Goal: Check status

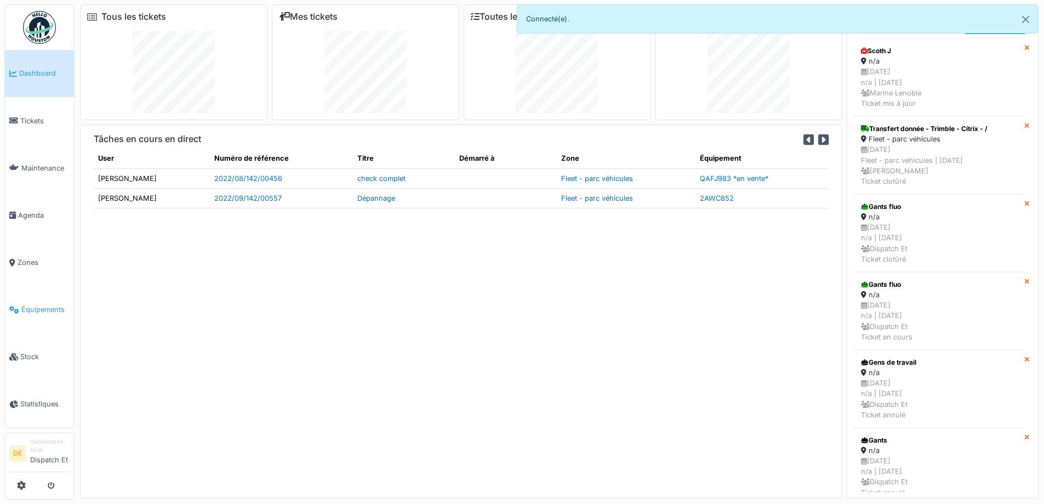
click at [38, 313] on span "Équipements" at bounding box center [45, 309] width 48 height 10
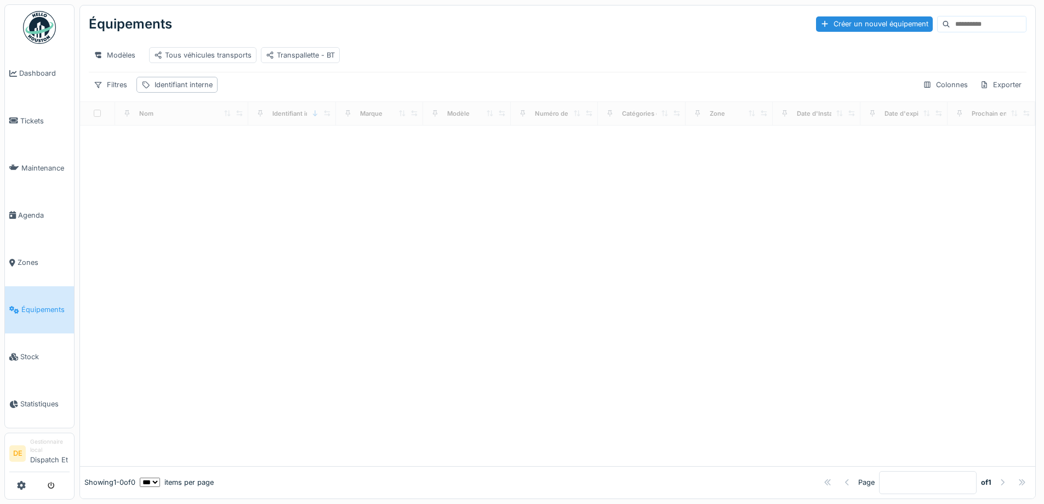
click at [953, 23] on input at bounding box center [989, 23] width 76 height 15
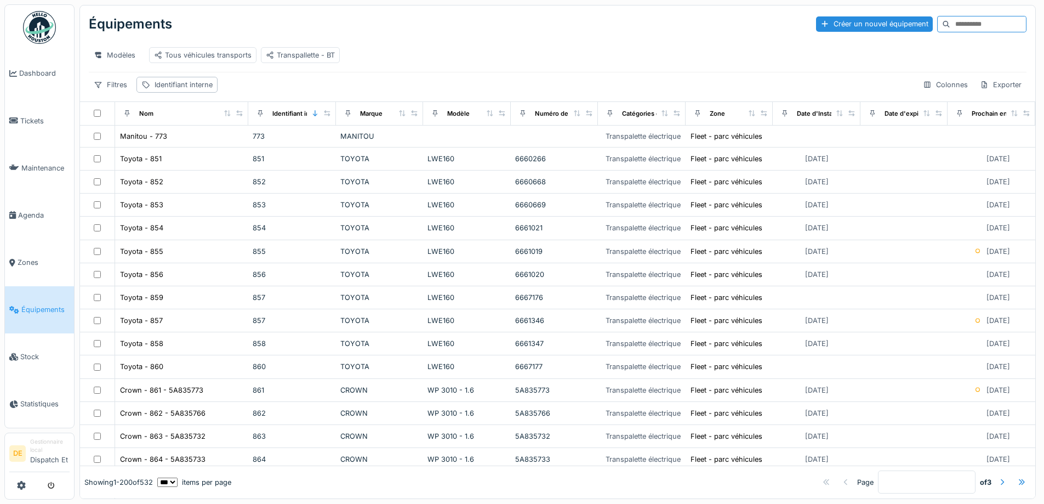
click at [967, 22] on input at bounding box center [989, 23] width 76 height 15
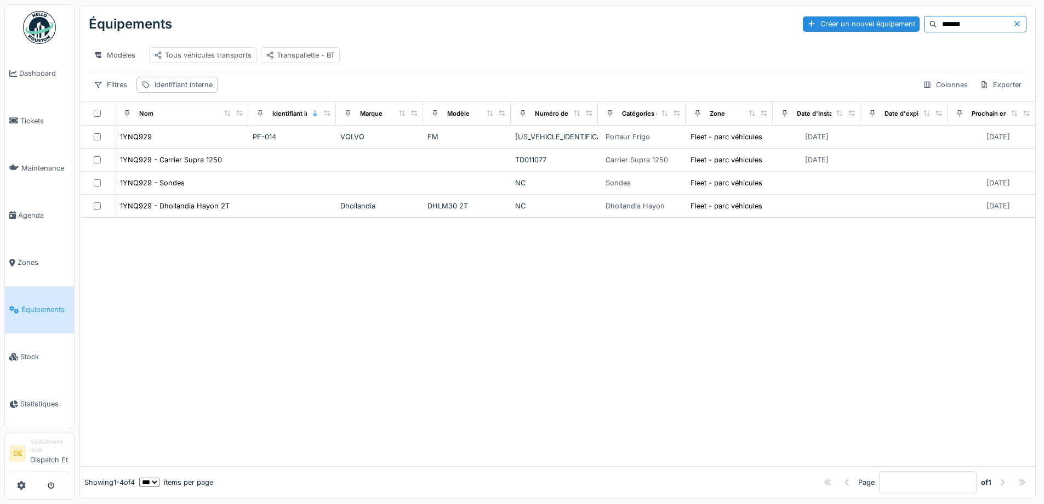
type input "*******"
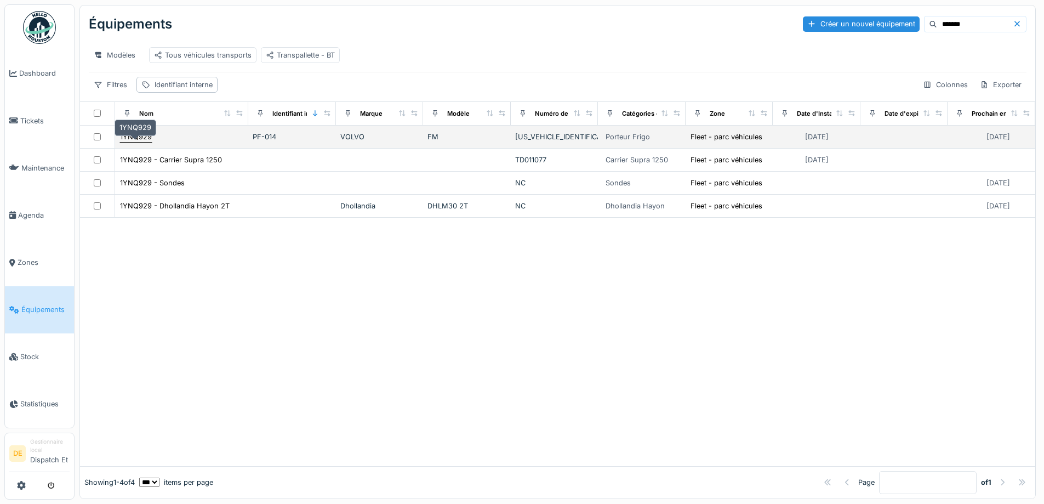
click at [145, 142] on div "1YNQ929" at bounding box center [136, 137] width 32 height 10
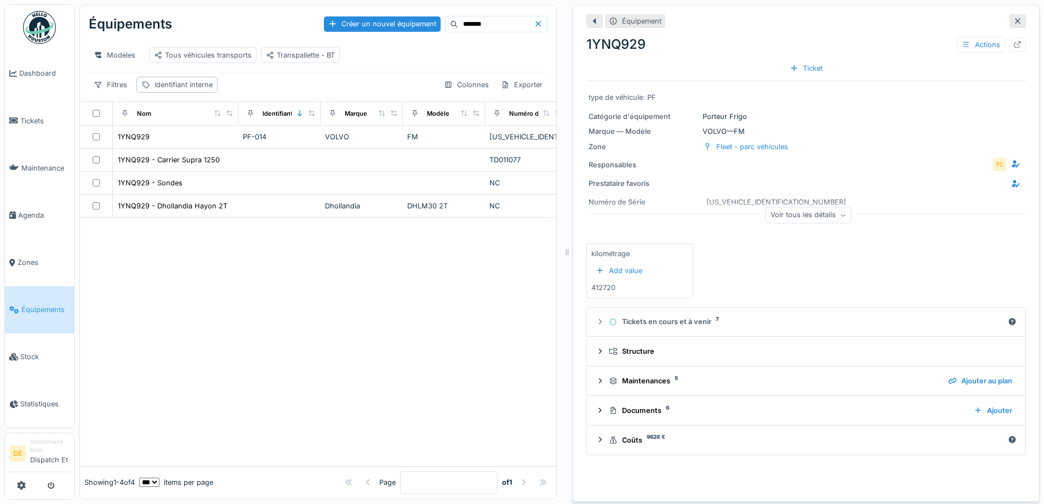
scroll to position [8, 0]
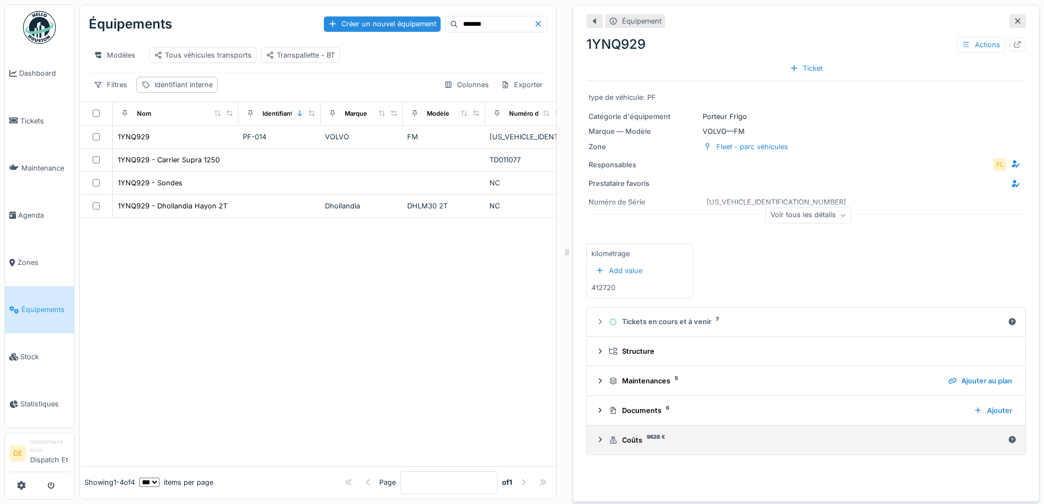
click at [618, 436] on div "Coûts 9628 €" at bounding box center [806, 440] width 395 height 10
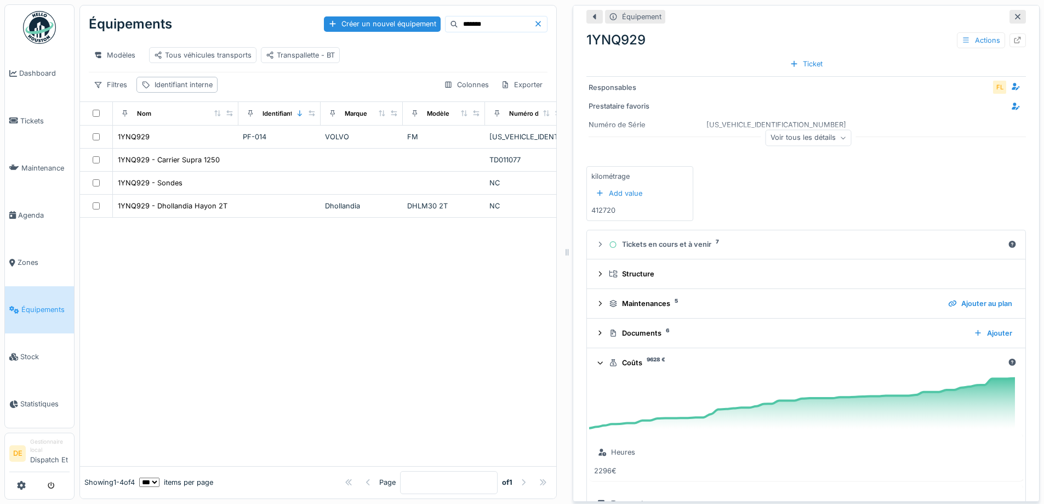
scroll to position [22, 0]
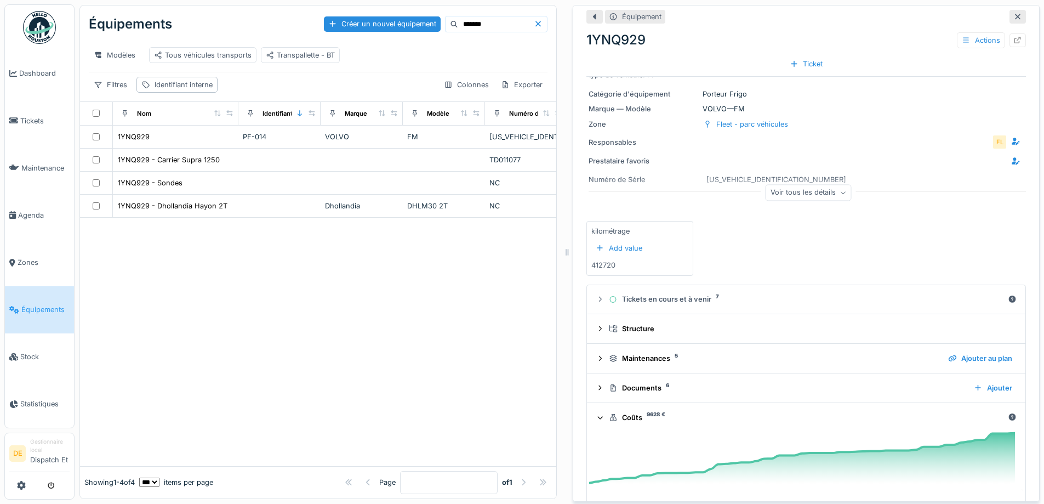
click at [828, 185] on div "Voir tous les détails" at bounding box center [809, 193] width 86 height 16
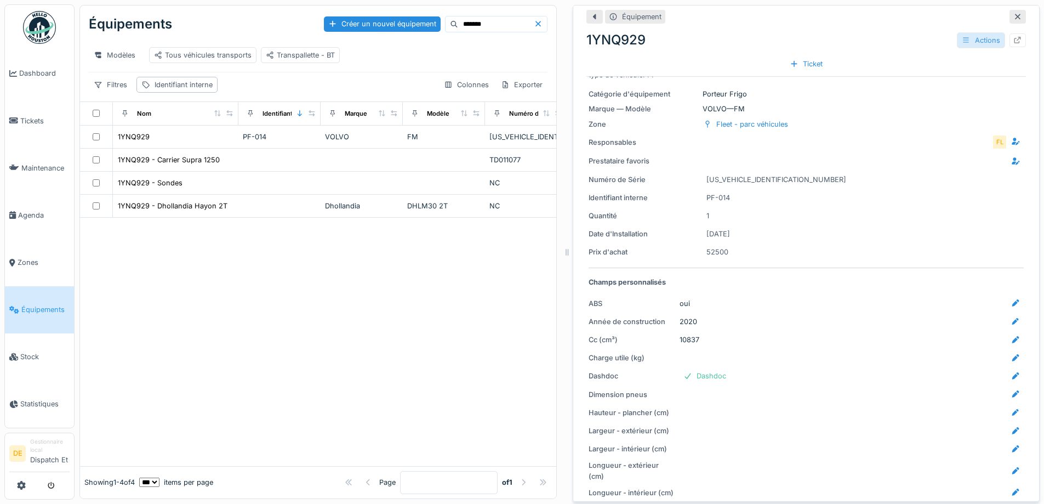
click at [957, 32] on div "Actions" at bounding box center [981, 40] width 48 height 16
click at [891, 30] on div "1YNQ929 Actions" at bounding box center [807, 40] width 440 height 20
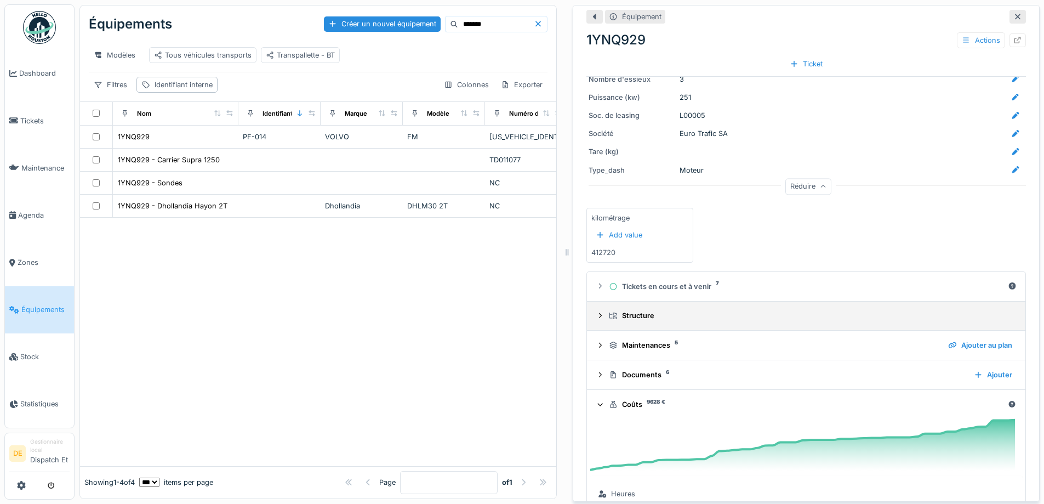
scroll to position [571, 0]
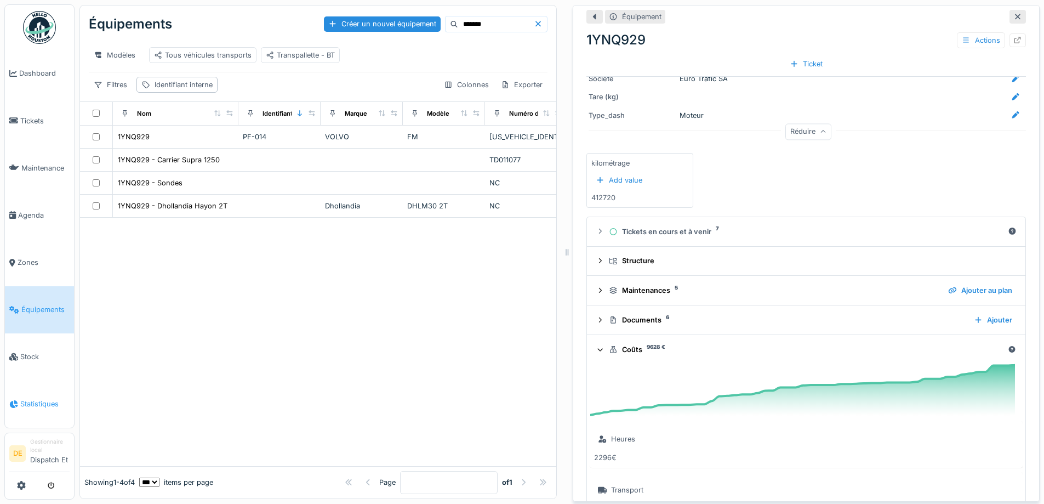
click at [46, 399] on link "Statistiques" at bounding box center [39, 403] width 69 height 47
click at [30, 402] on span "Statistiques" at bounding box center [44, 404] width 49 height 10
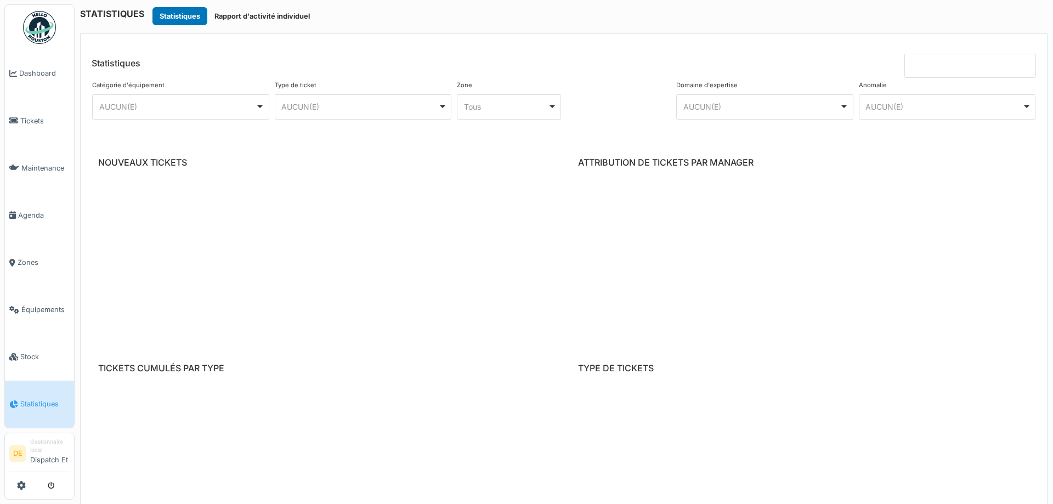
click at [188, 102] on div "AUCUN(E) Remove item" at bounding box center [177, 107] width 157 height 12
click at [381, 45] on header "Statistiques" at bounding box center [564, 56] width 966 height 44
click at [945, 62] on input at bounding box center [970, 66] width 132 height 24
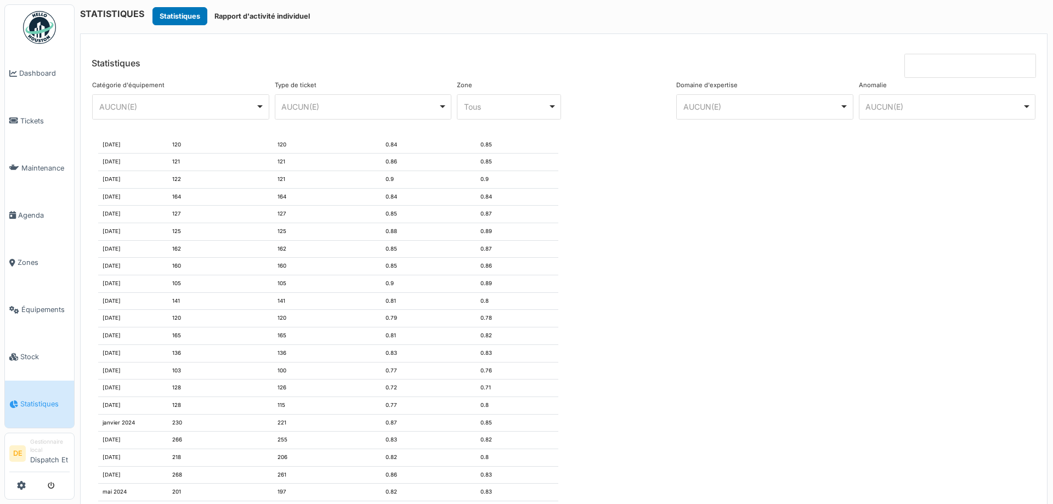
scroll to position [1472, 0]
click at [42, 76] on span "Dashboard" at bounding box center [44, 73] width 50 height 10
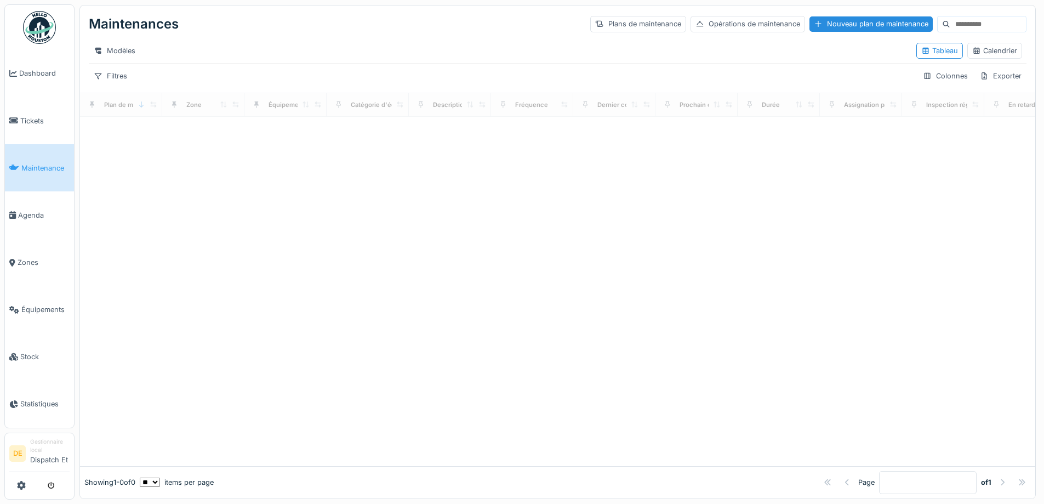
click at [857, 155] on div at bounding box center [558, 291] width 956 height 349
